Goal: Check status: Check status

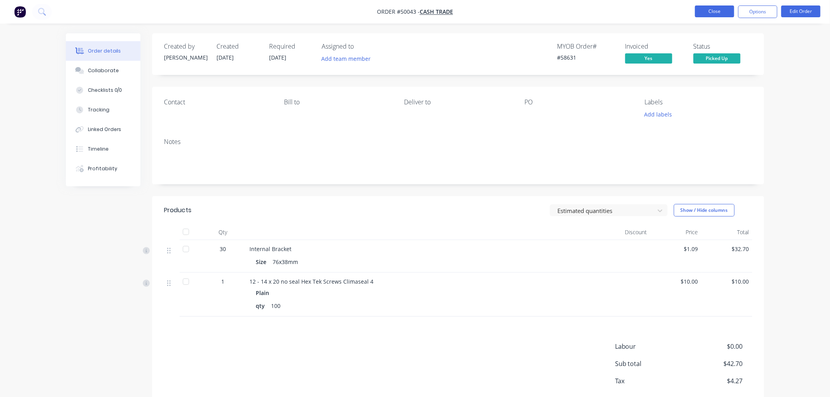
click at [712, 12] on button "Close" at bounding box center [714, 11] width 39 height 12
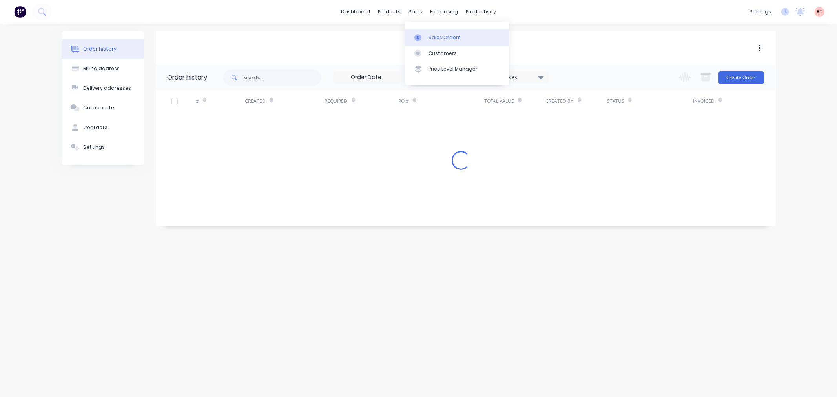
click at [429, 35] on div "Sales Orders" at bounding box center [444, 37] width 32 height 7
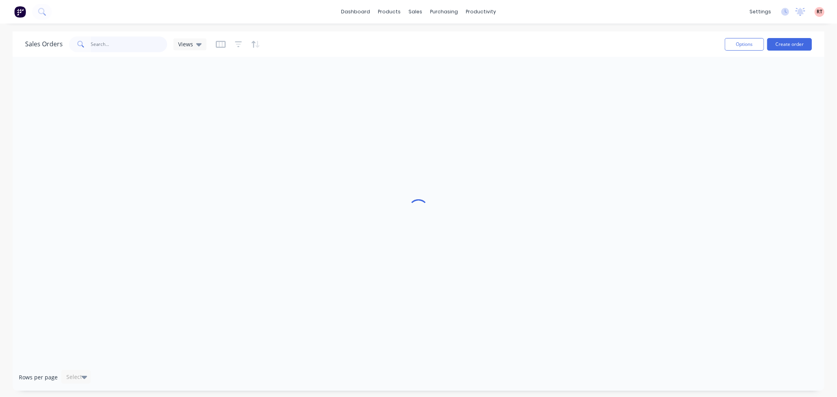
click at [142, 44] on input "text" at bounding box center [129, 44] width 76 height 16
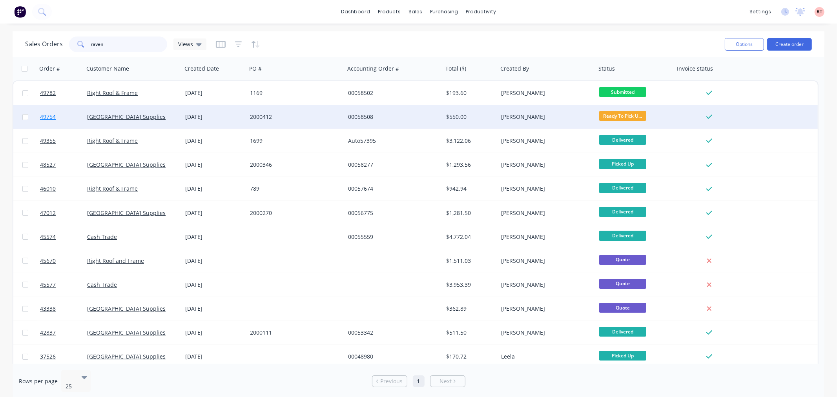
type input "raven"
click at [52, 115] on span "49754" at bounding box center [48, 117] width 16 height 8
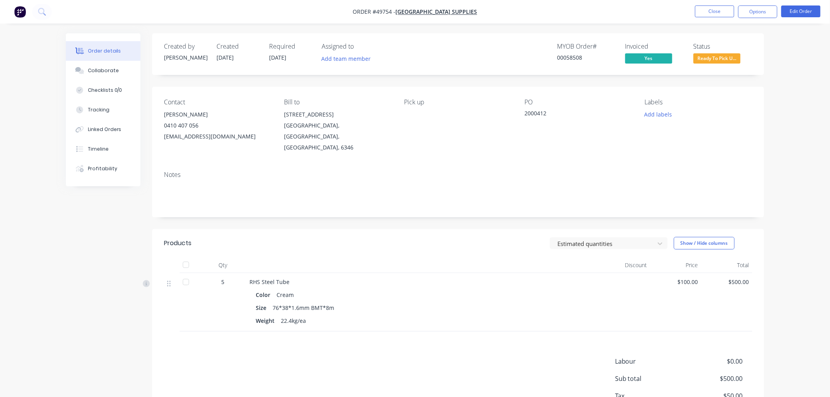
click at [724, 60] on span "Ready To Pick U..." at bounding box center [716, 58] width 47 height 10
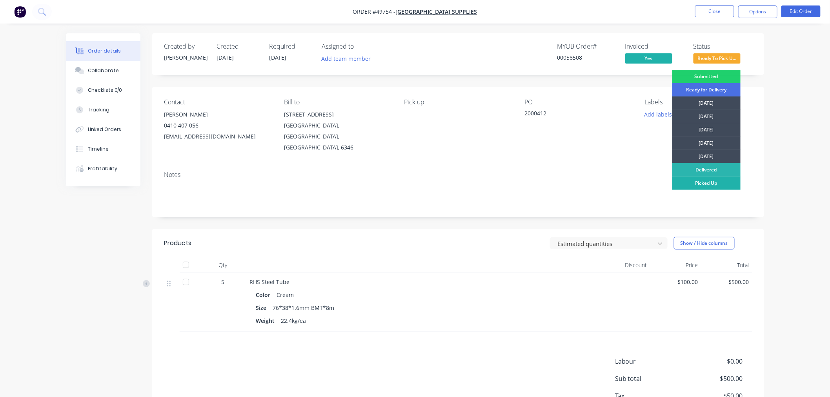
click at [729, 183] on div "Picked Up" at bounding box center [706, 182] width 69 height 13
